Goal: Task Accomplishment & Management: Use online tool/utility

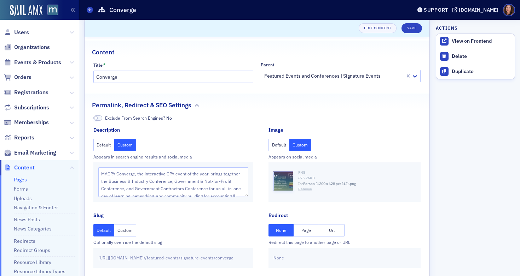
scroll to position [58, 0]
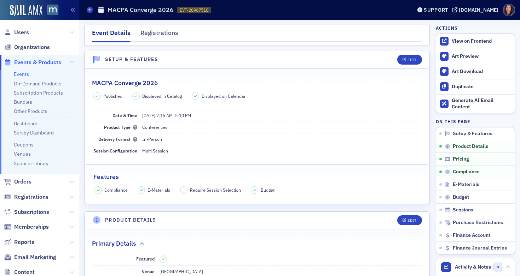
scroll to position [647, 0]
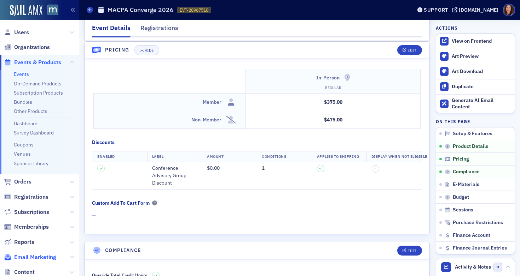
click at [27, 256] on span "Email Marketing" at bounding box center [35, 258] width 42 height 8
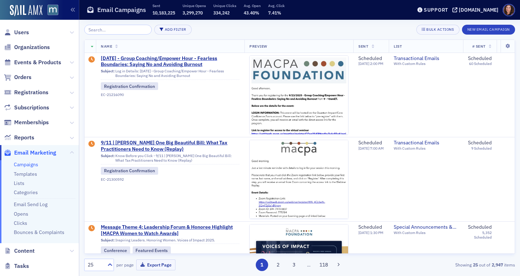
click at [130, 29] on input "search" at bounding box center [118, 30] width 68 height 10
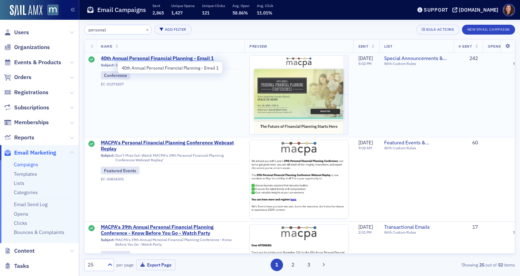
type input "personal"
click at [183, 58] on span "40th Annual Personal Financial Planning - Email 1" at bounding box center [170, 58] width 139 height 6
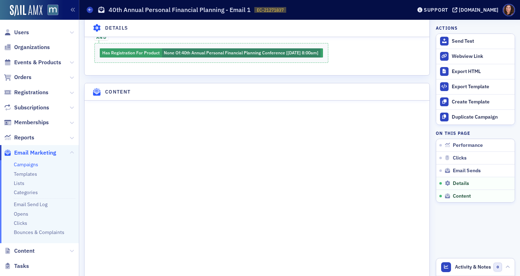
scroll to position [826, 0]
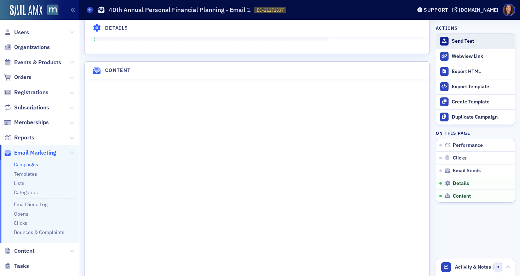
click at [462, 41] on div "Send Test" at bounding box center [480, 41] width 59 height 6
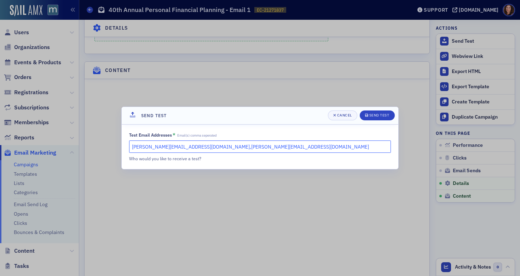
drag, startPoint x: 228, startPoint y: 146, endPoint x: 176, endPoint y: 149, distance: 52.0
click at [176, 149] on input "[PERSON_NAME][EMAIL_ADDRESS][DOMAIN_NAME],[PERSON_NAME][EMAIL_ADDRESS][DOMAIN_N…" at bounding box center [260, 147] width 262 height 12
type input "[PERSON_NAME][EMAIL_ADDRESS][DOMAIN_NAME]"
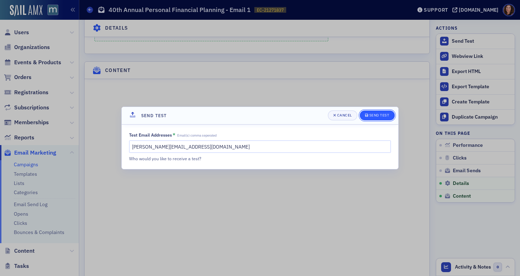
click at [374, 113] on div "Send Test" at bounding box center [379, 115] width 20 height 4
